Goal: Information Seeking & Learning: Learn about a topic

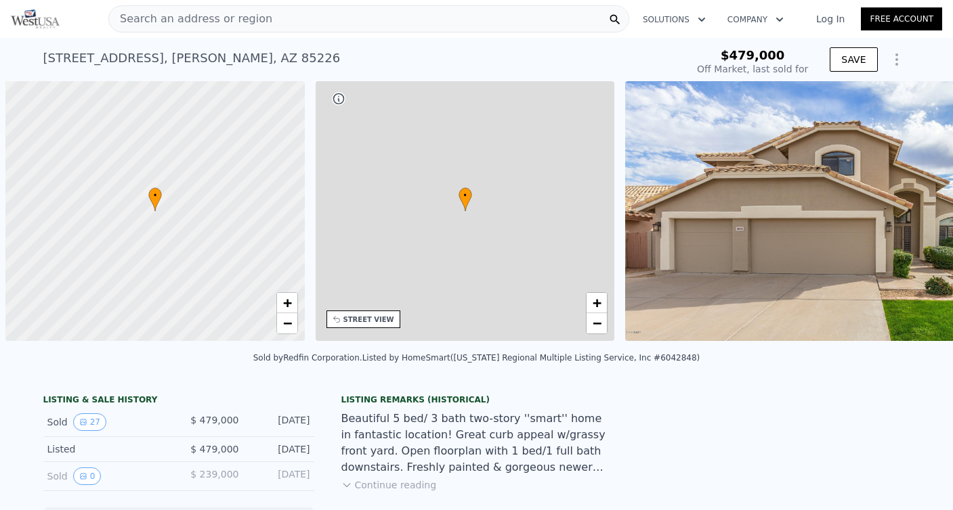
scroll to position [0, 5]
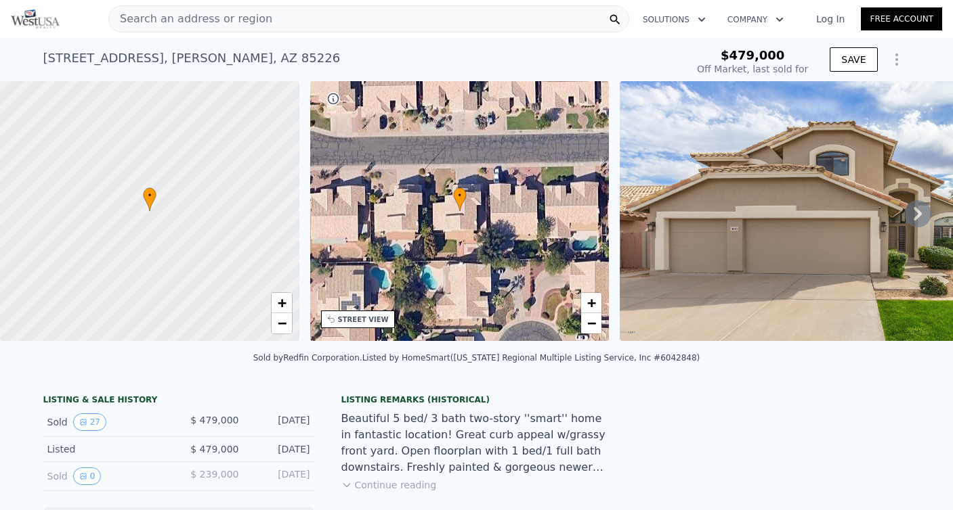
click at [919, 212] on icon at bounding box center [917, 214] width 8 height 14
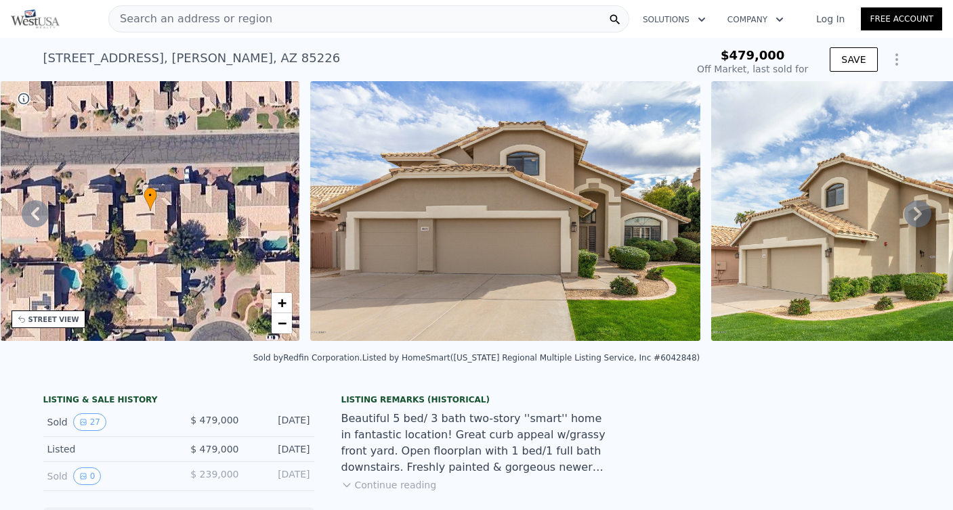
click at [919, 212] on icon at bounding box center [917, 214] width 8 height 14
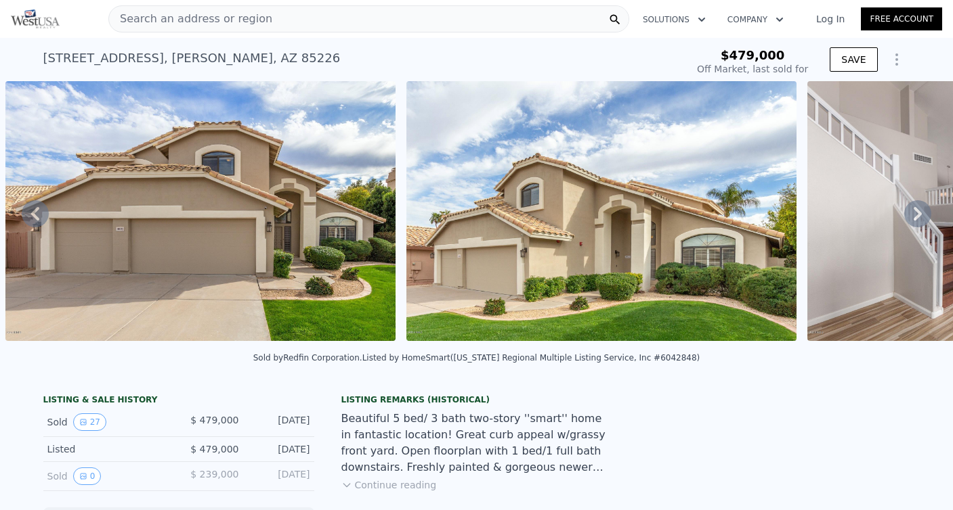
click at [919, 212] on icon at bounding box center [917, 214] width 8 height 14
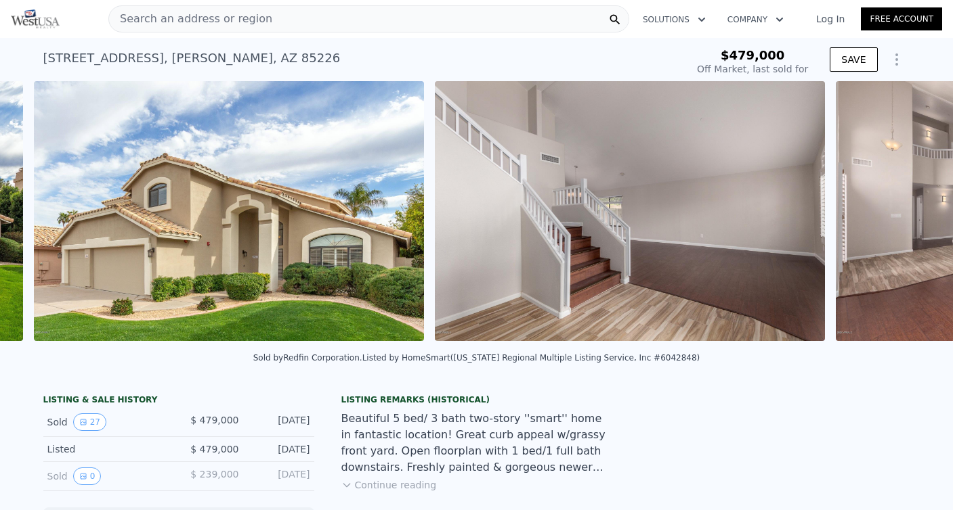
scroll to position [0, 1020]
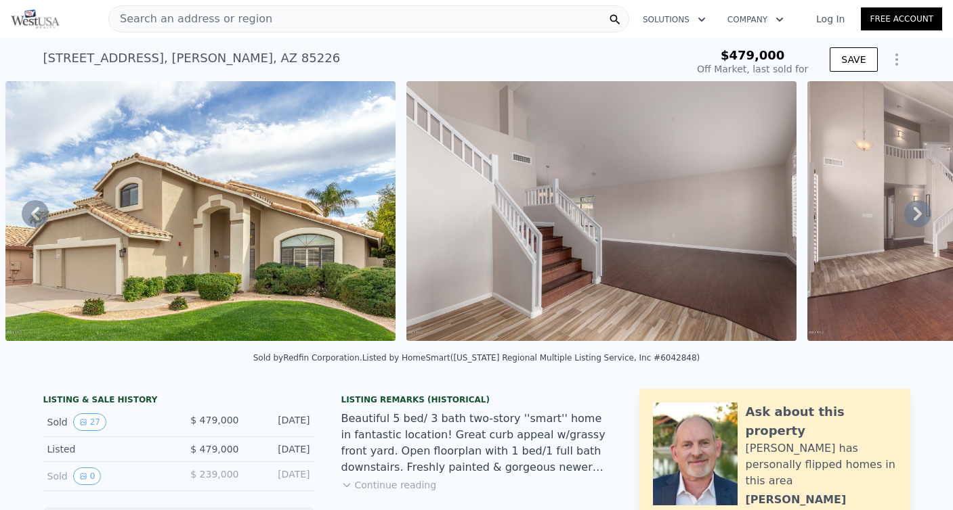
click at [919, 212] on icon at bounding box center [917, 214] width 8 height 14
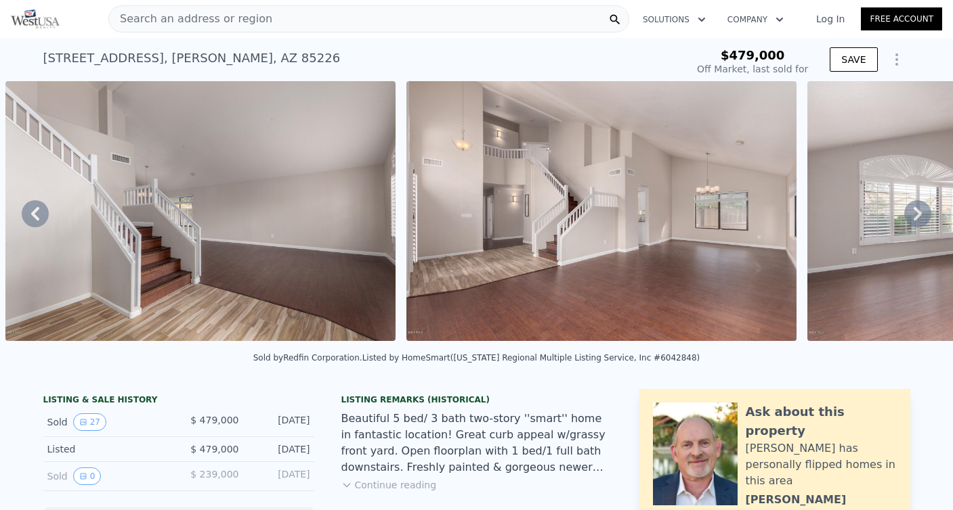
click at [919, 212] on icon at bounding box center [917, 214] width 8 height 14
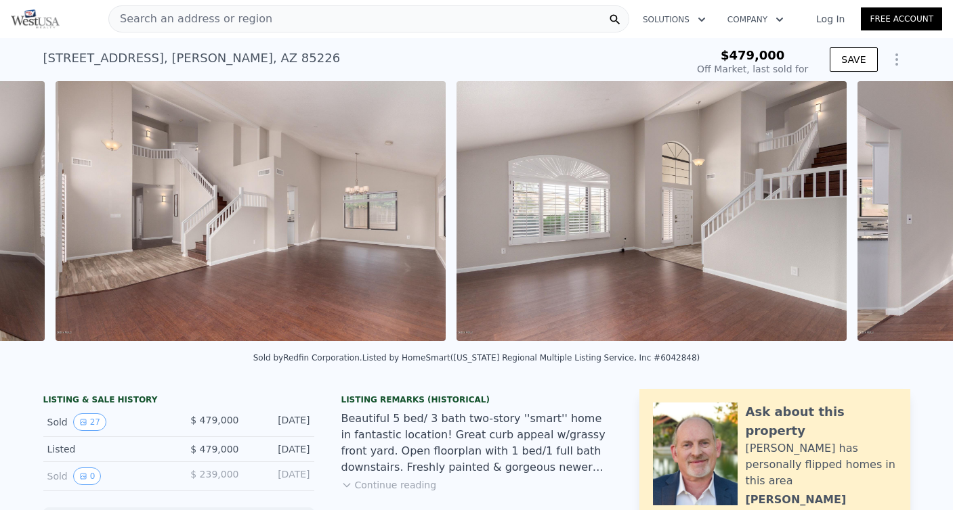
scroll to position [0, 1822]
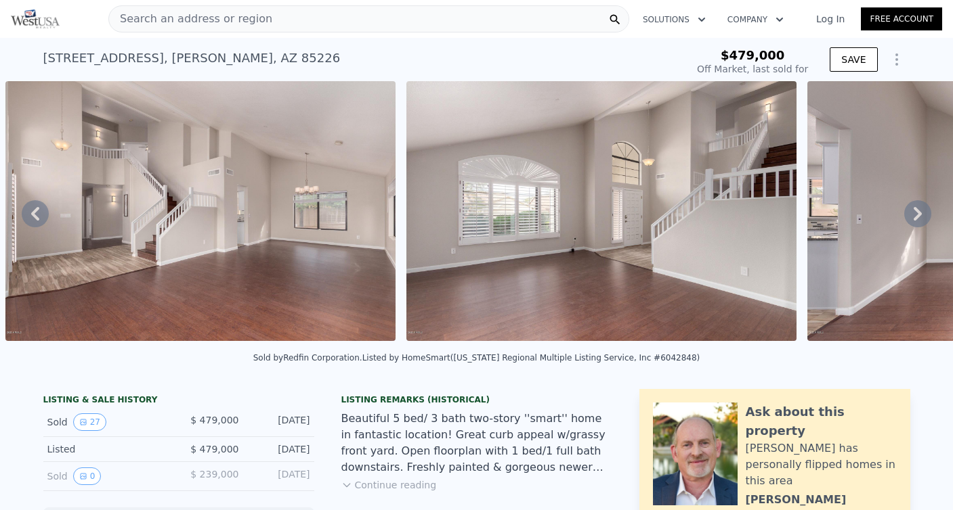
click at [919, 212] on icon at bounding box center [917, 214] width 8 height 14
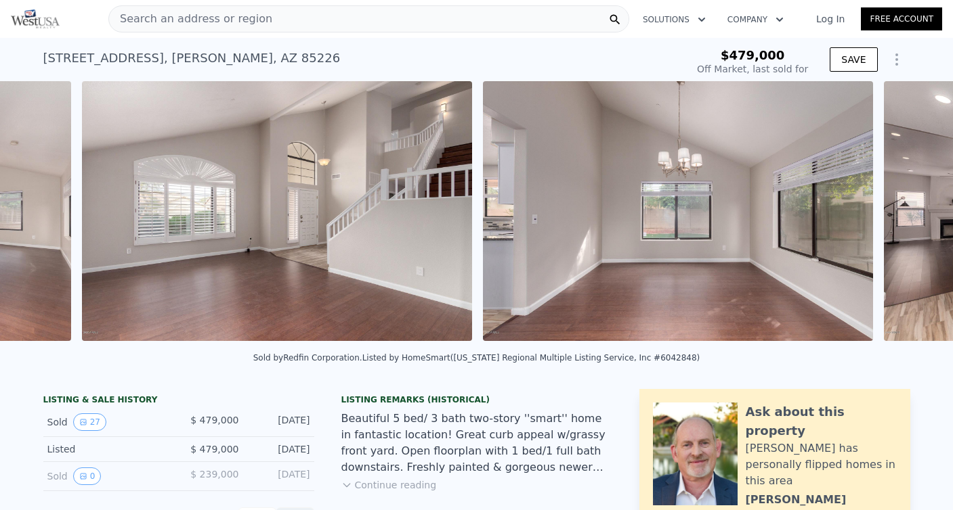
scroll to position [0, 2223]
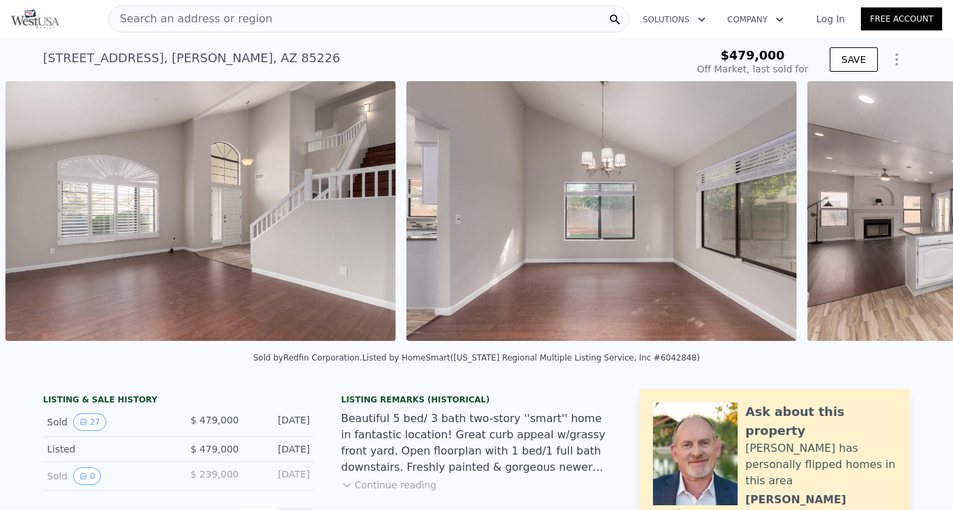
click at [919, 212] on div "• + − • + − STREET VIEW Loading... SATELLITE VIEW" at bounding box center [476, 213] width 953 height 265
click at [919, 212] on icon at bounding box center [917, 214] width 8 height 14
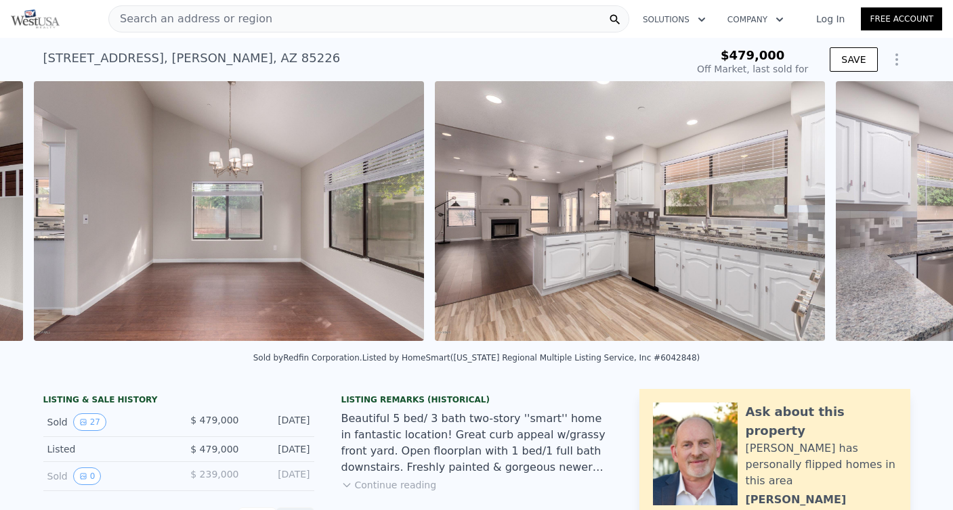
scroll to position [0, 2624]
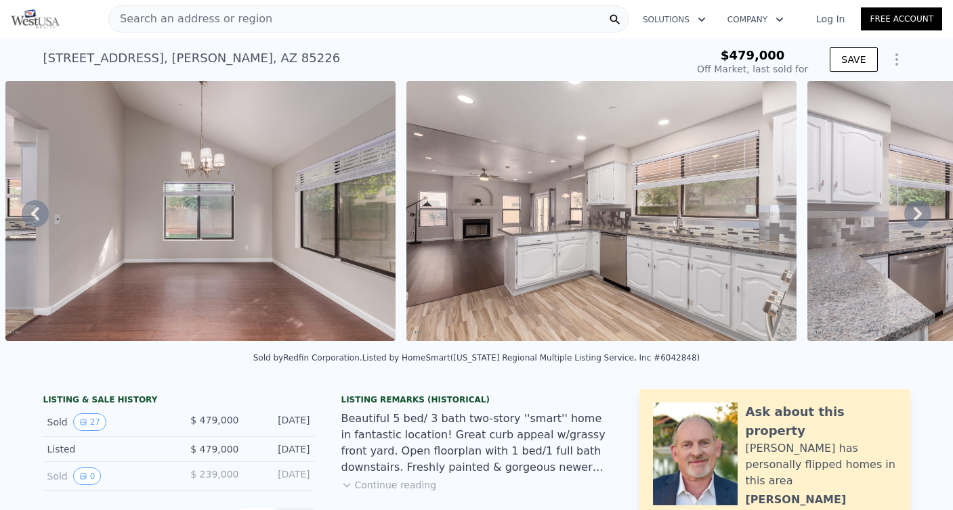
click at [920, 216] on icon at bounding box center [917, 213] width 27 height 27
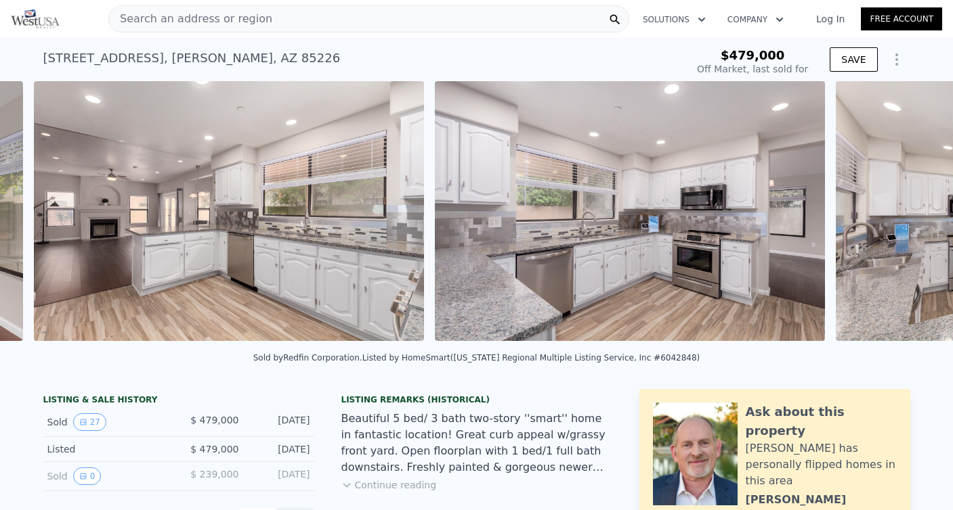
scroll to position [0, 3024]
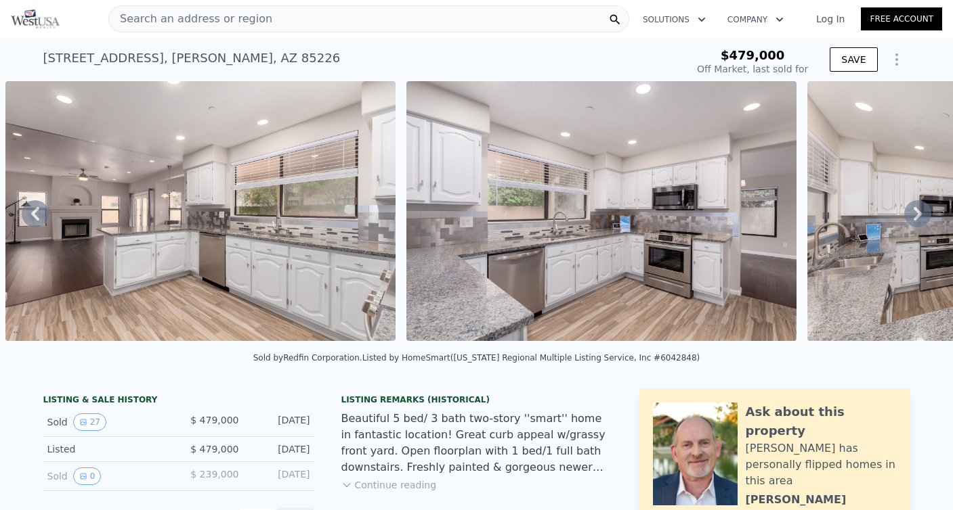
click at [714, 227] on img at bounding box center [601, 211] width 390 height 260
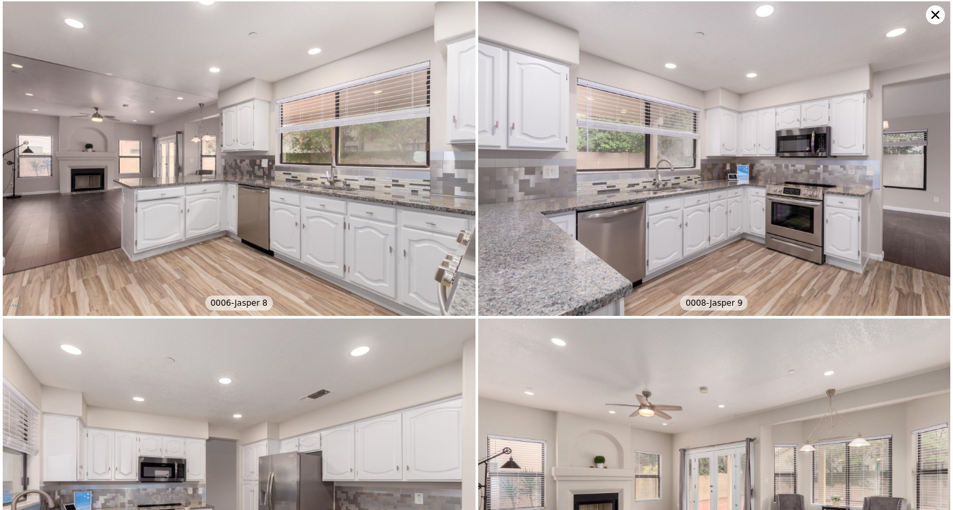
scroll to position [953, 0]
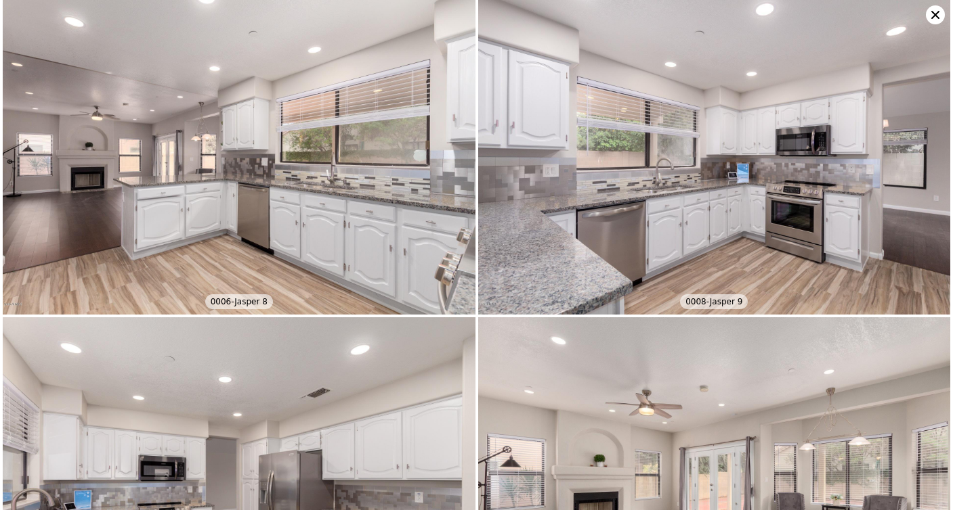
click at [655, 234] on img at bounding box center [714, 157] width 473 height 315
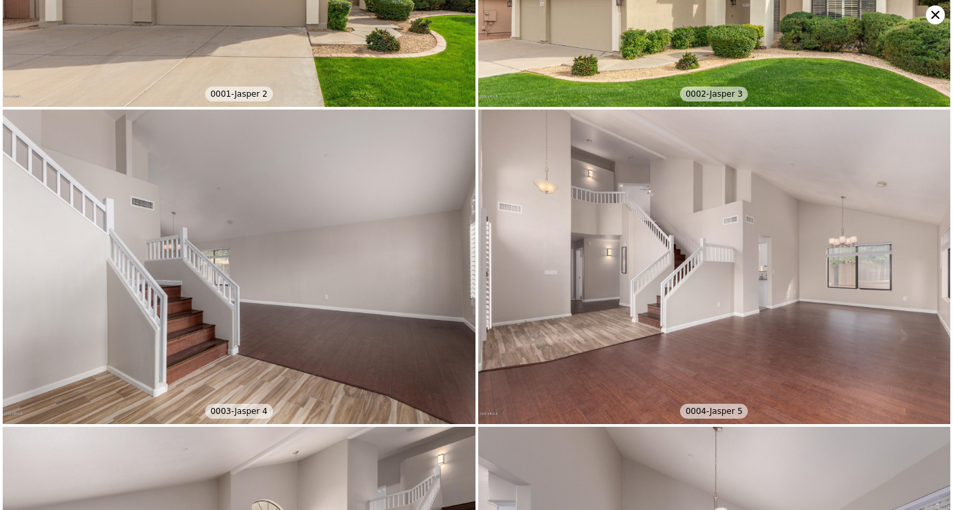
scroll to position [0, 0]
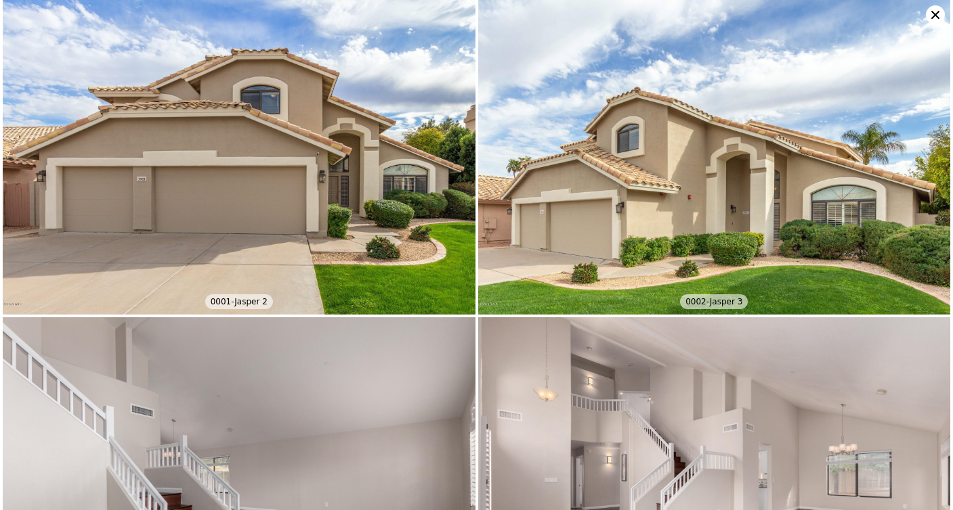
click at [930, 12] on icon at bounding box center [935, 14] width 19 height 19
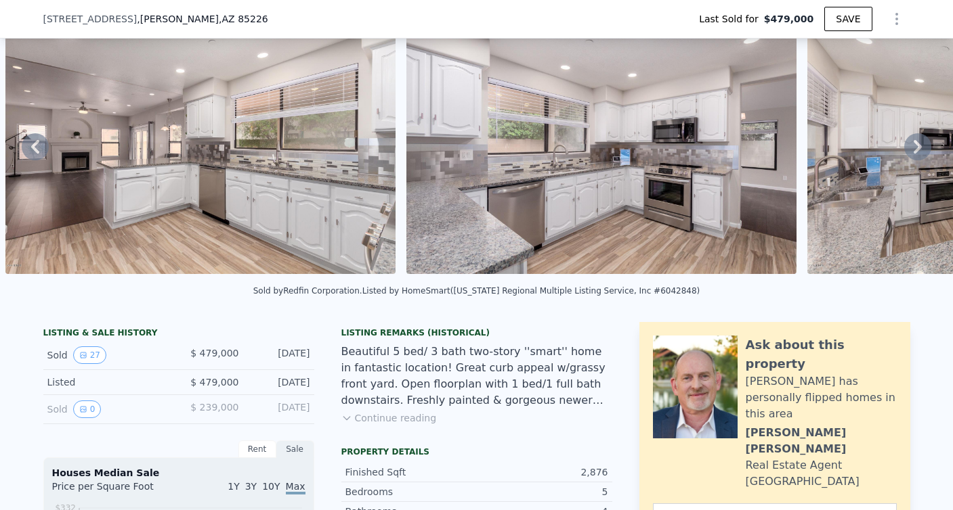
scroll to position [72, 0]
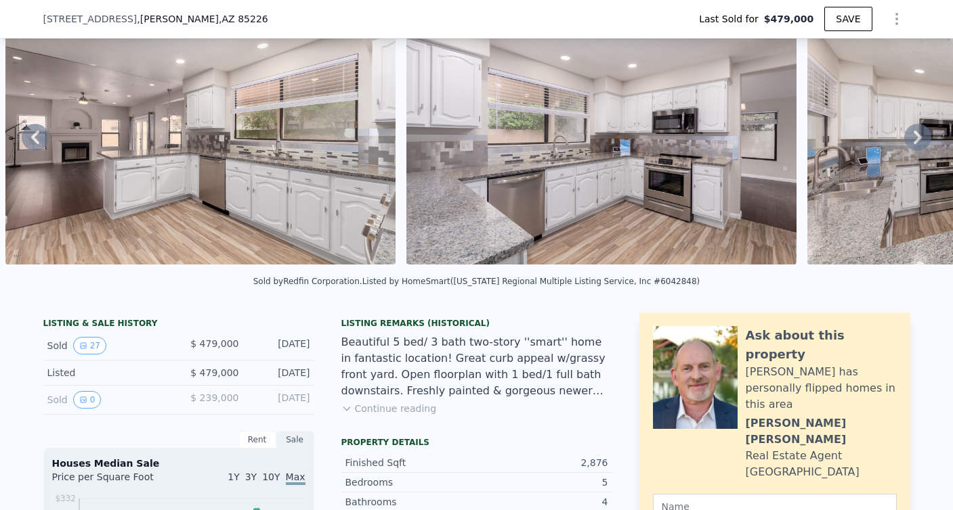
click at [370, 412] on button "Continue reading" at bounding box center [388, 409] width 95 height 14
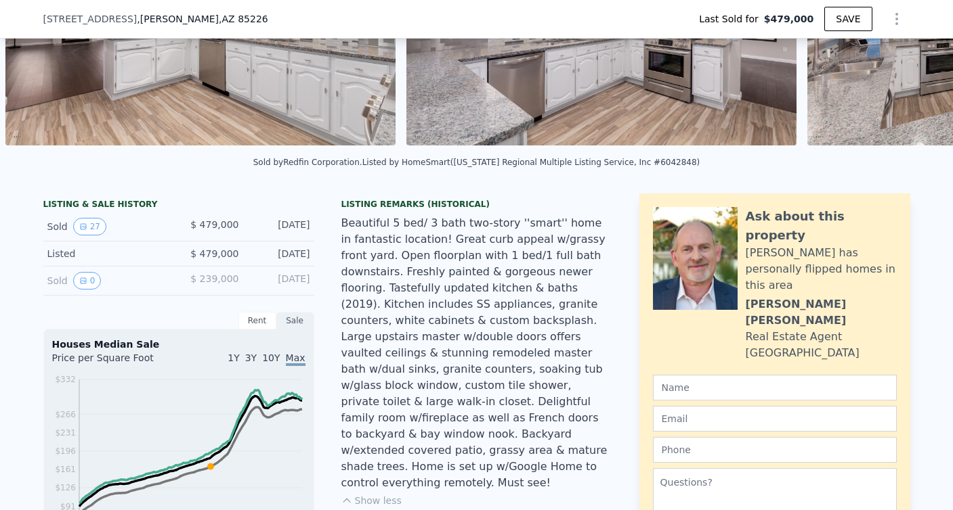
scroll to position [194, 0]
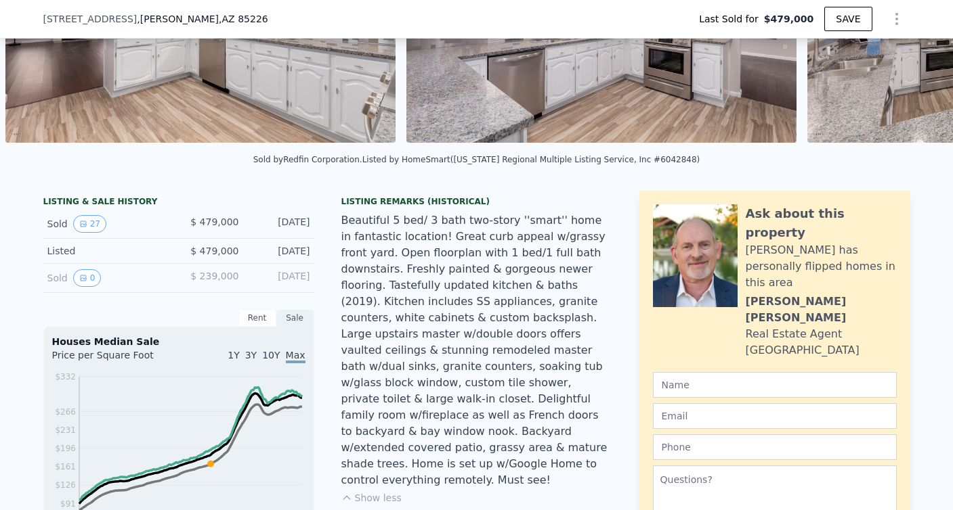
click at [130, 272] on div "Sold 0" at bounding box center [107, 278] width 121 height 18
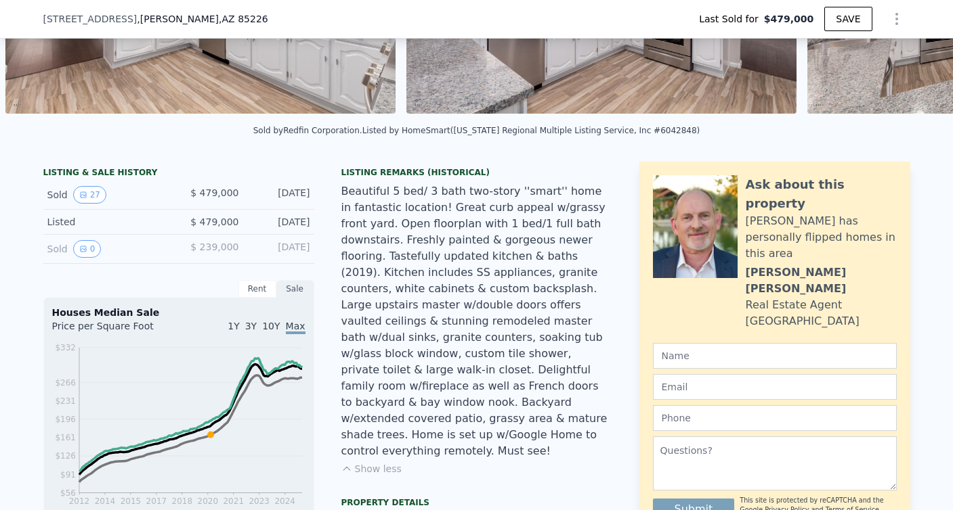
scroll to position [225, 0]
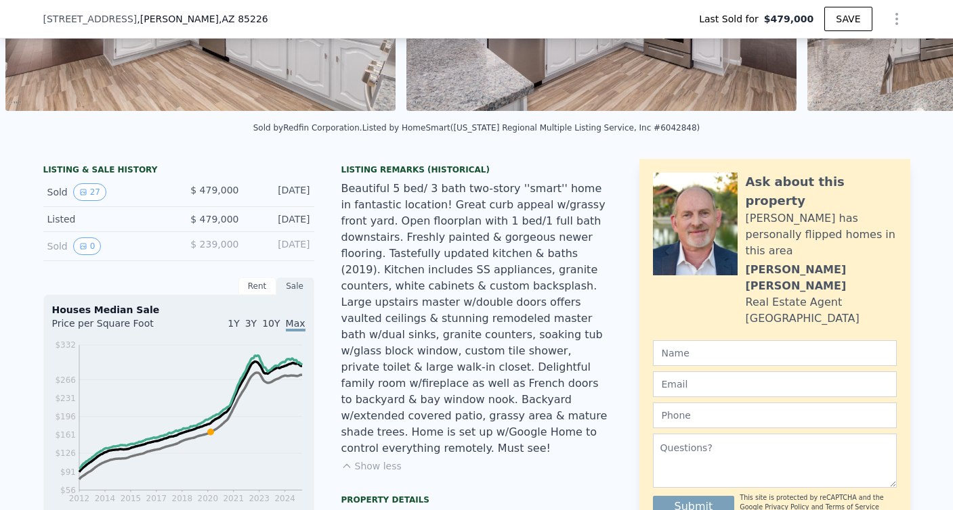
click at [71, 248] on div "Sold 0" at bounding box center [107, 247] width 121 height 18
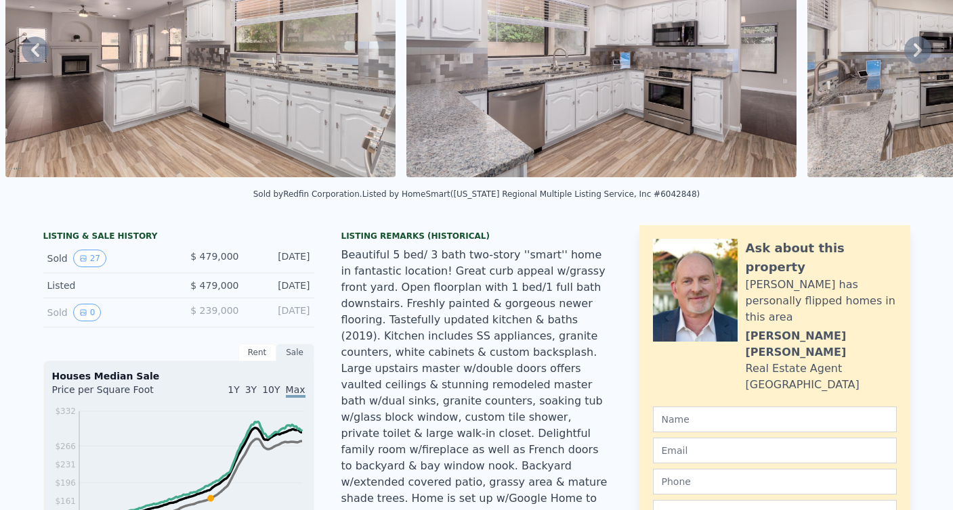
scroll to position [0, 0]
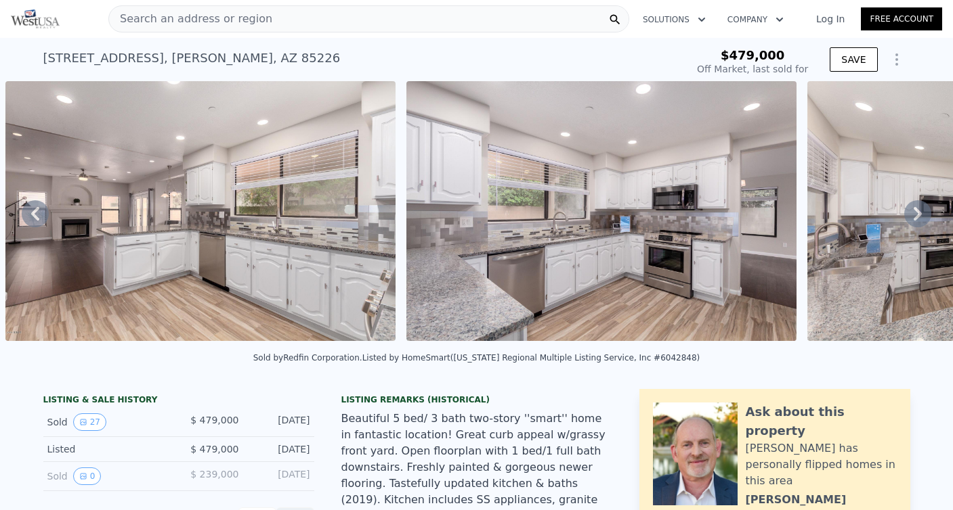
click at [896, 64] on icon "Show Options" at bounding box center [896, 59] width 1 height 11
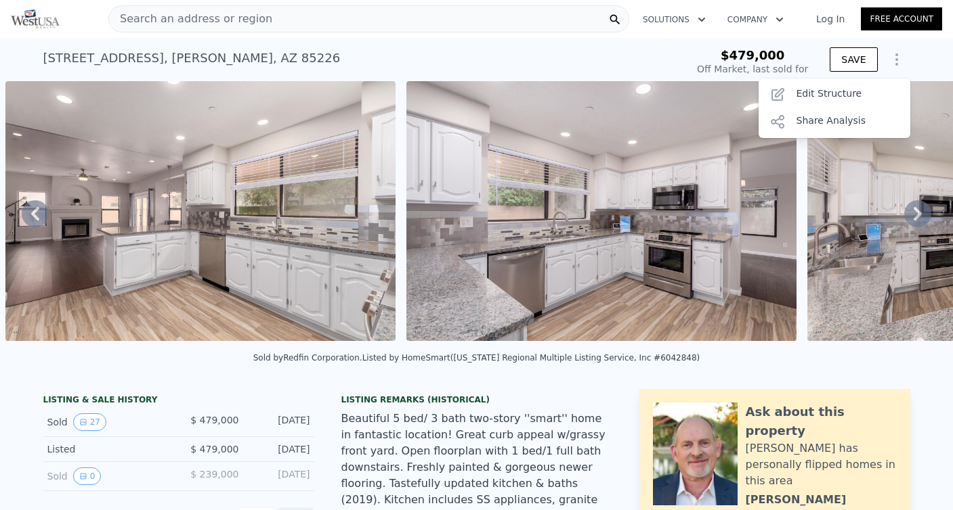
click at [896, 64] on icon "Show Options" at bounding box center [896, 59] width 1 height 11
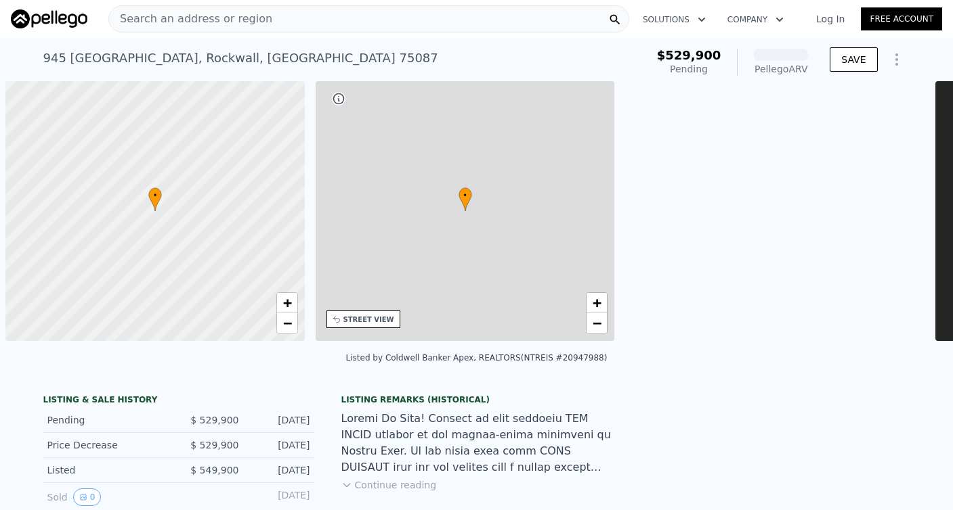
scroll to position [0, 5]
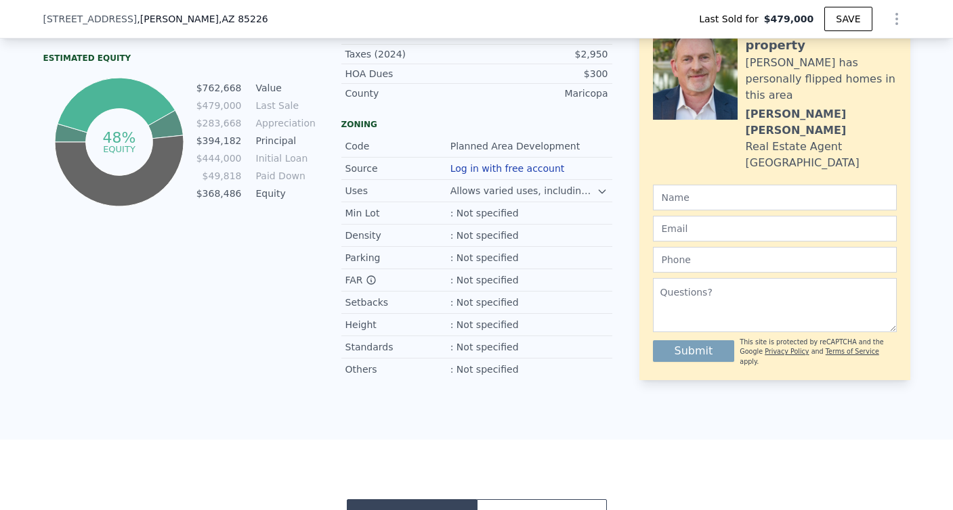
scroll to position [812, 0]
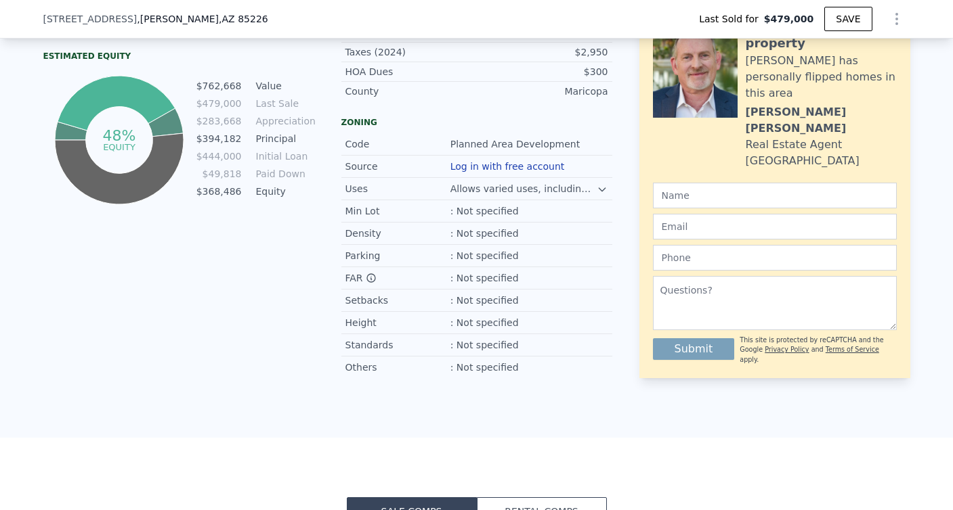
click at [603, 188] on icon at bounding box center [601, 189] width 11 height 11
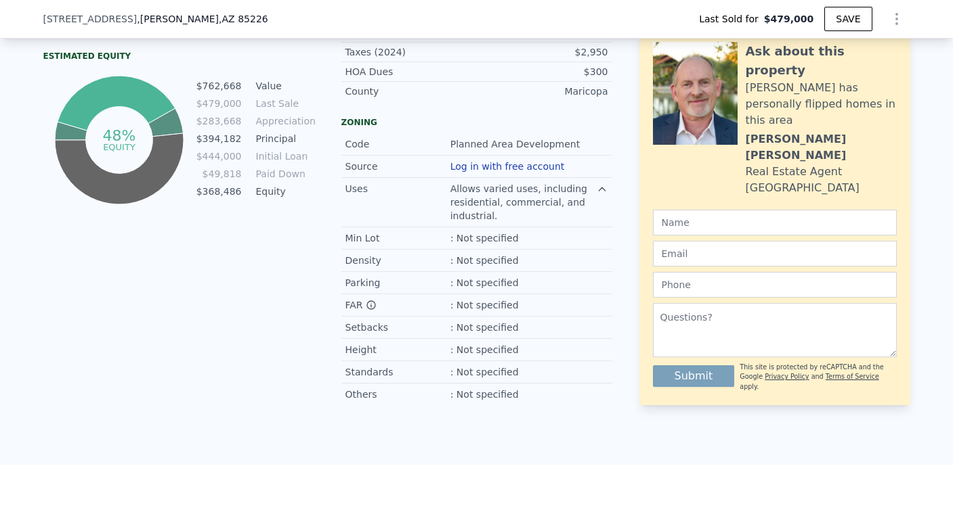
click at [603, 188] on icon at bounding box center [601, 189] width 11 height 11
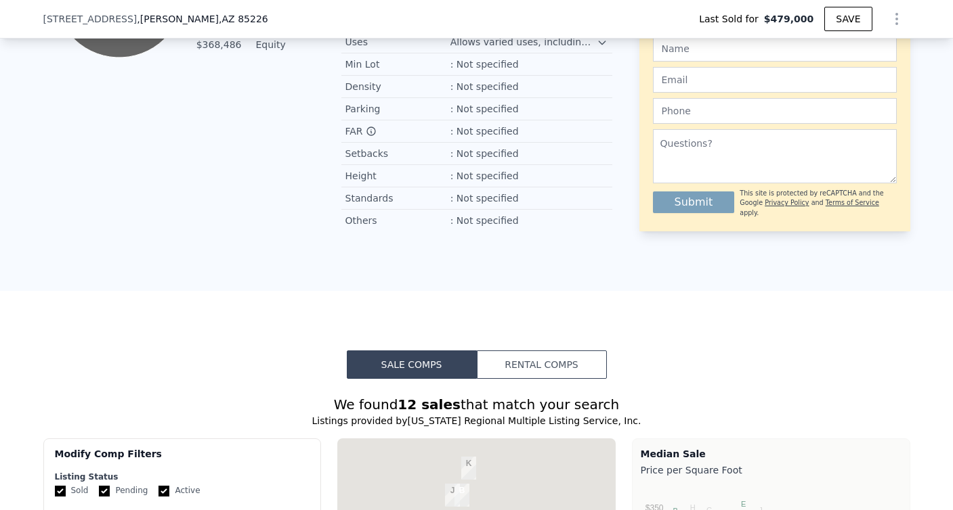
scroll to position [992, 0]
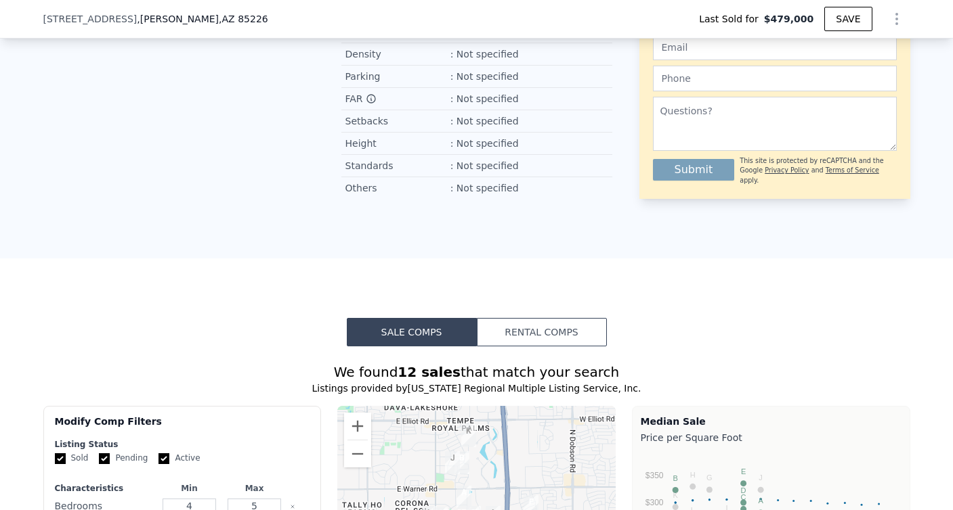
type input "$ 780,000"
type input "$ 225,024"
